Goal: Transaction & Acquisition: Book appointment/travel/reservation

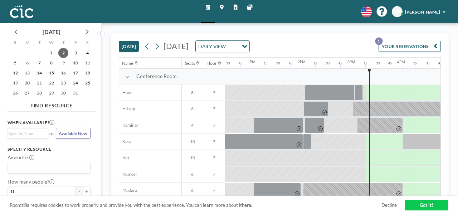
scroll to position [0, 623]
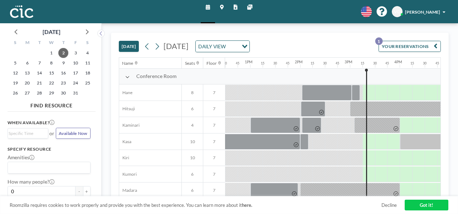
click at [410, 41] on button "YOUR RESERVATIONS 1" at bounding box center [409, 46] width 62 height 11
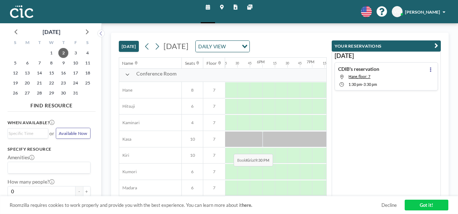
scroll to position [0, 860]
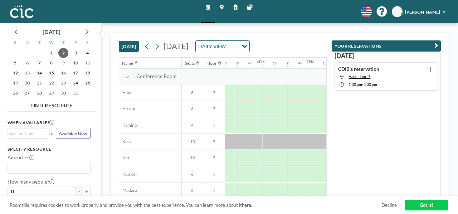
click at [227, 43] on div "DAILY VIEW" at bounding box center [217, 46] width 43 height 10
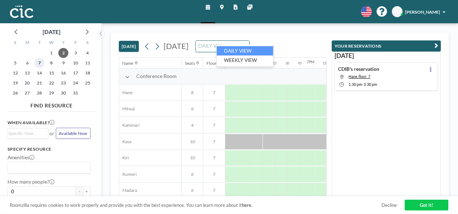
click at [35, 61] on span "7" at bounding box center [39, 63] width 10 height 10
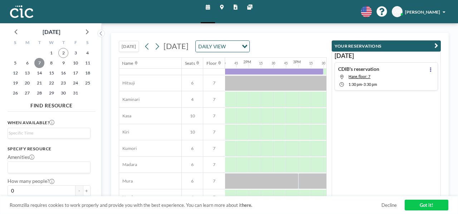
scroll to position [27, 674]
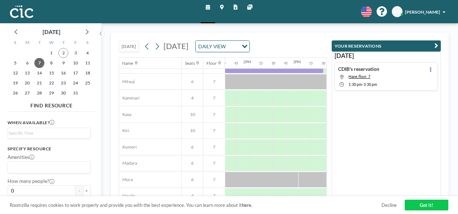
click at [438, 42] on icon "button" at bounding box center [436, 46] width 4 height 8
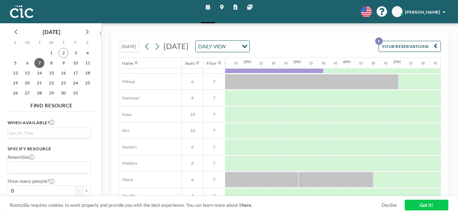
click at [413, 41] on button "YOUR RESERVATIONS 1" at bounding box center [409, 46] width 62 height 11
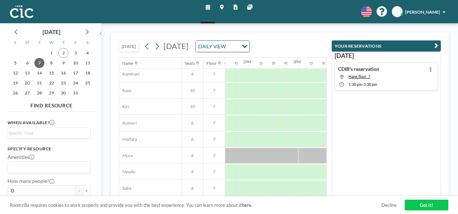
scroll to position [0, 674]
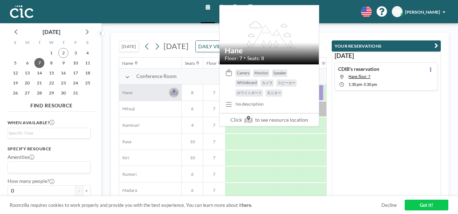
click at [172, 89] on icon at bounding box center [173, 91] width 3 height 4
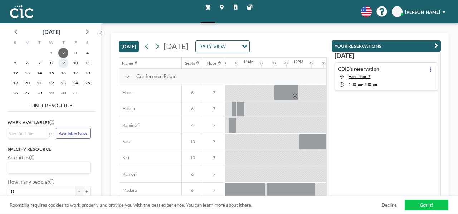
click at [58, 61] on span "9" at bounding box center [63, 63] width 10 height 10
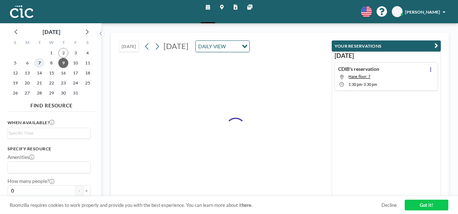
click at [34, 59] on span "7" at bounding box center [39, 63] width 10 height 10
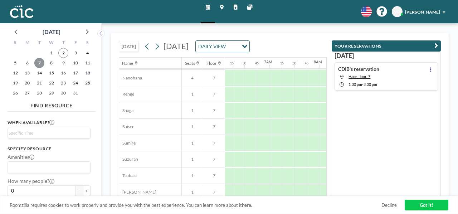
scroll to position [360, 305]
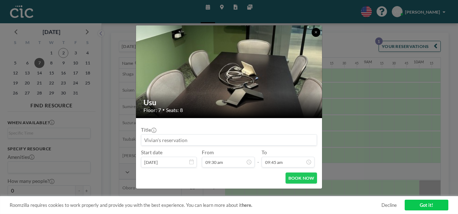
click at [311, 36] on button at bounding box center [315, 32] width 9 height 9
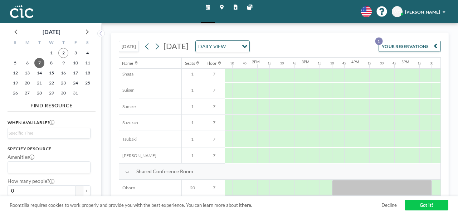
scroll to position [360, 673]
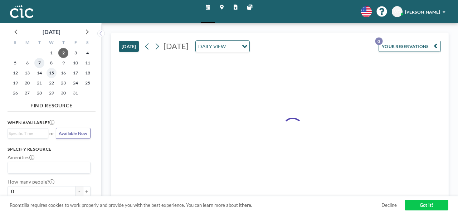
click at [34, 60] on span "7" at bounding box center [39, 63] width 10 height 10
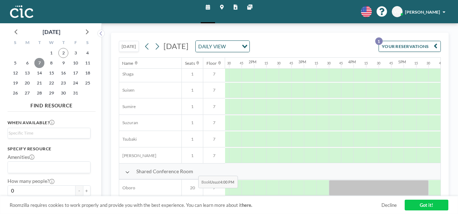
scroll to position [360, 666]
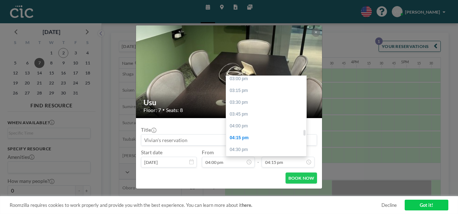
scroll to position [718, 0]
click at [237, 210] on div "06:00 pm" at bounding box center [266, 216] width 80 height 12
type input "06:00 pm"
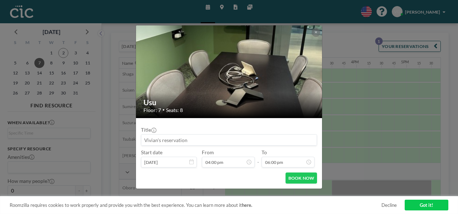
click at [170, 136] on input at bounding box center [229, 139] width 176 height 11
type input "CDIB's reservation"
click at [287, 172] on button "BOOK NOW" at bounding box center [301, 177] width 32 height 11
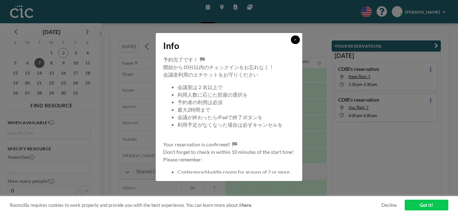
click at [291, 44] on button at bounding box center [295, 39] width 9 height 9
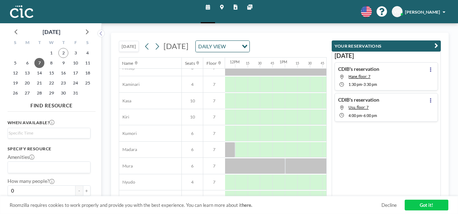
scroll to position [0, 588]
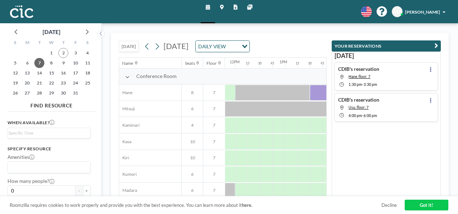
click at [394, 27] on div "TODAY Tuesday, October 7, 2025 DAILY VIEW Loading... Name Seats Floor 12AM 15 3…" at bounding box center [280, 118] width 356 height 191
